Goal: Find specific page/section: Find specific page/section

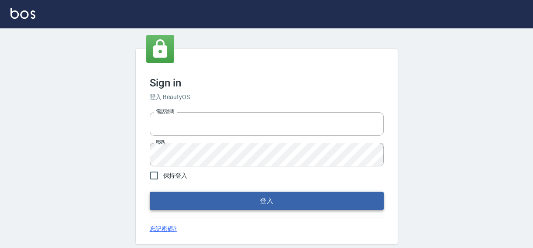
type input "0422211177"
click at [273, 200] on button "登入" at bounding box center [267, 201] width 234 height 18
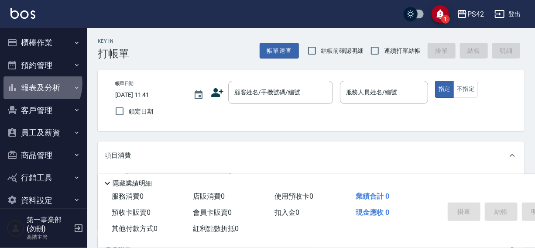
click at [34, 83] on button "報表及分析" at bounding box center [43, 87] width 80 height 23
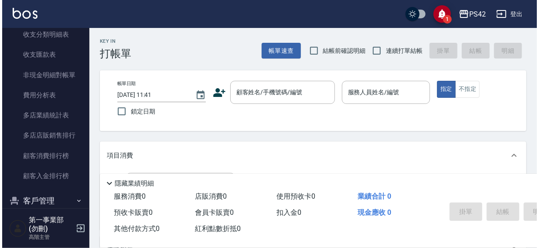
scroll to position [768, 0]
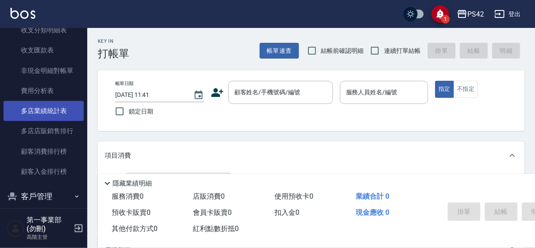
click at [52, 109] on link "多店業績統計表" at bounding box center [43, 111] width 80 height 20
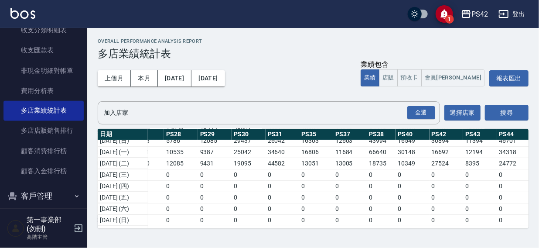
scroll to position [50, 281]
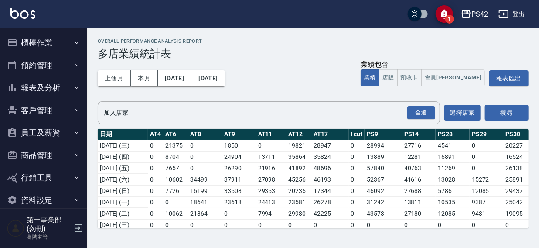
click at [335, 19] on div "1 PS42 登出" at bounding box center [269, 14] width 539 height 28
